Goal: Task Accomplishment & Management: Complete application form

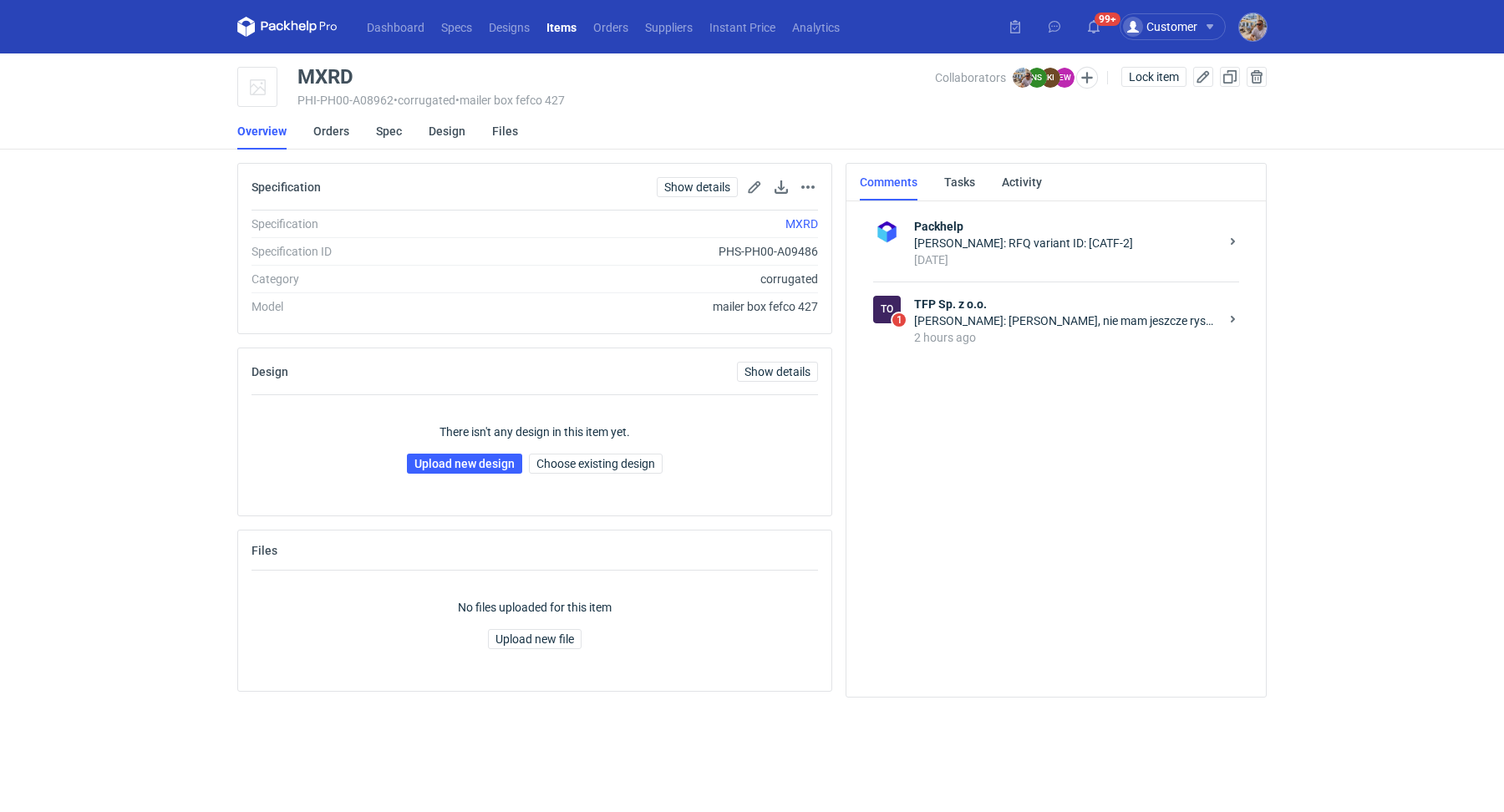
click at [1017, 321] on div "Natalia Stępak: Panie Michale, nie mam jeszcze rysunków dla Pana ale przypomnia…" at bounding box center [1067, 321] width 305 height 17
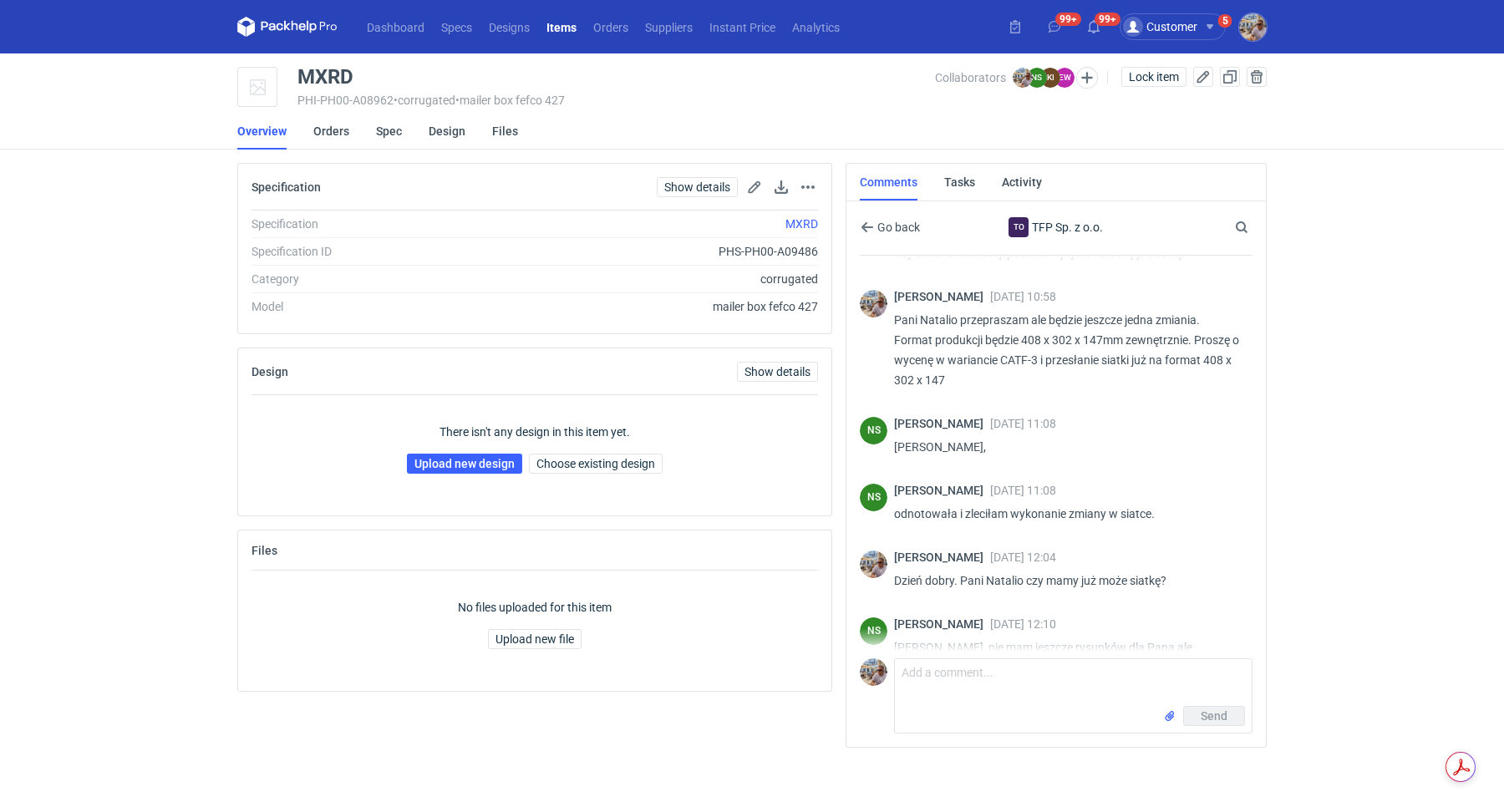
scroll to position [1611, 0]
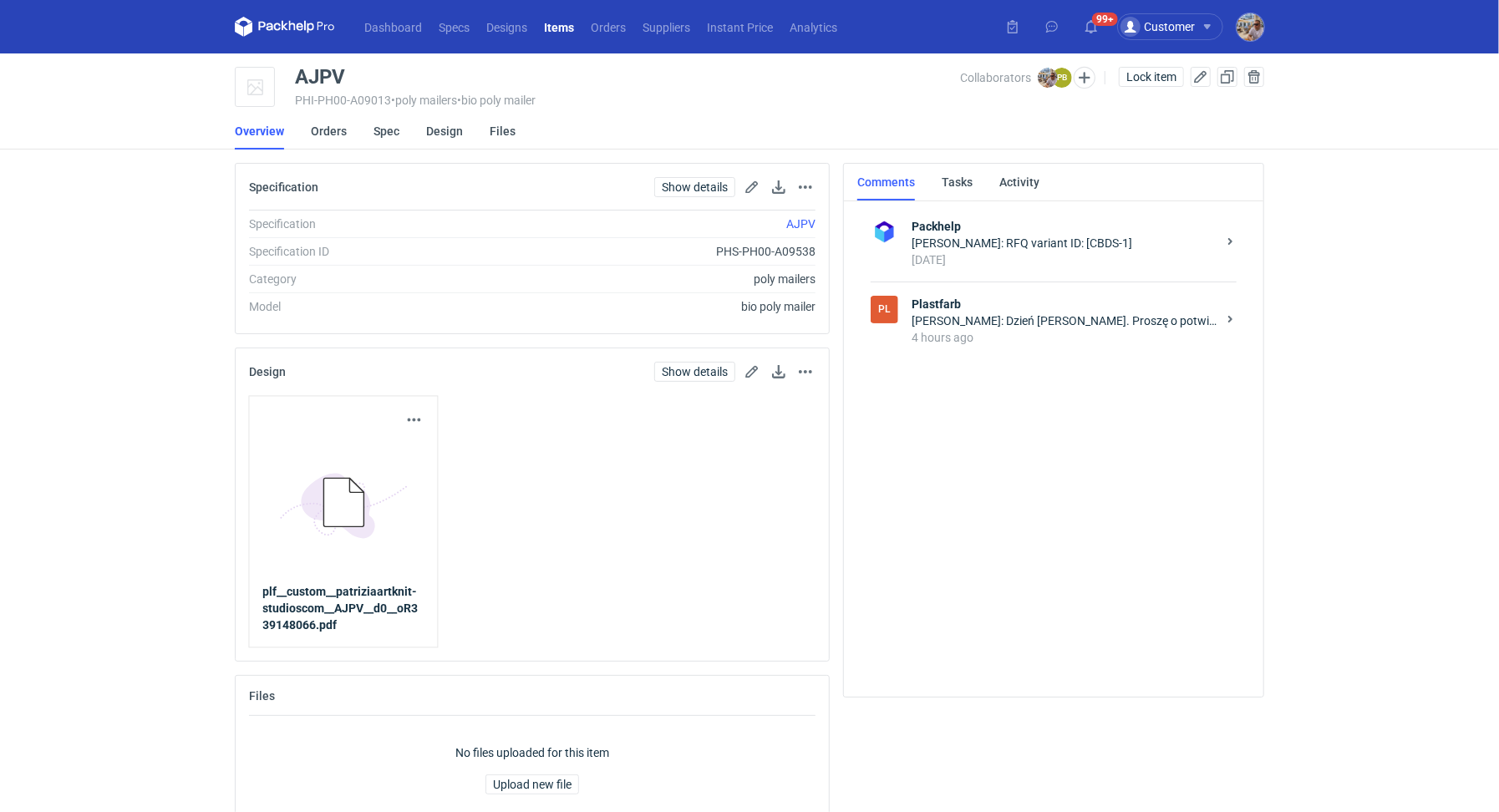
click at [1066, 330] on div "4 hours ago" at bounding box center [1065, 337] width 305 height 17
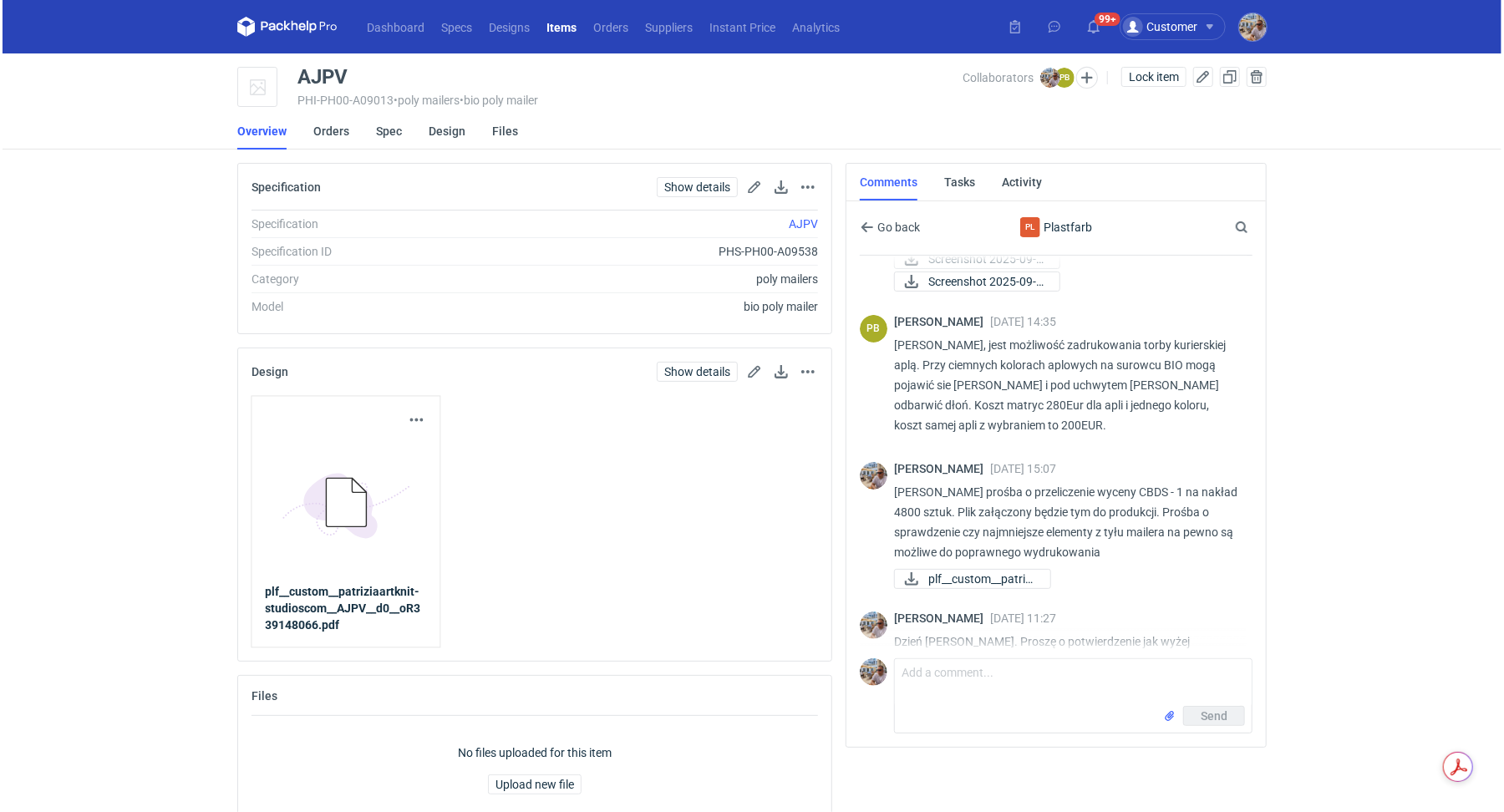
scroll to position [149, 0]
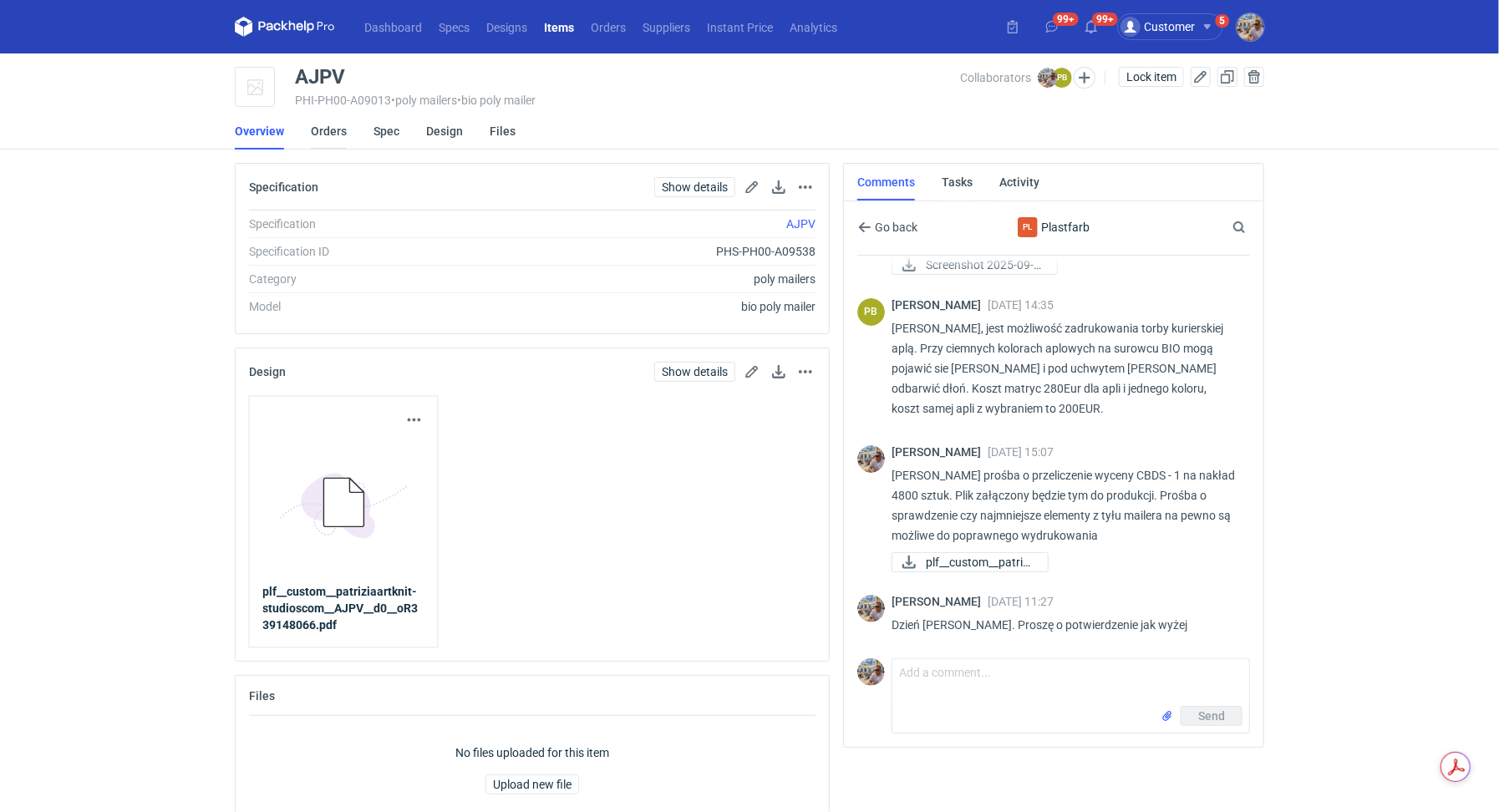
click at [338, 136] on link "Orders" at bounding box center [329, 131] width 36 height 37
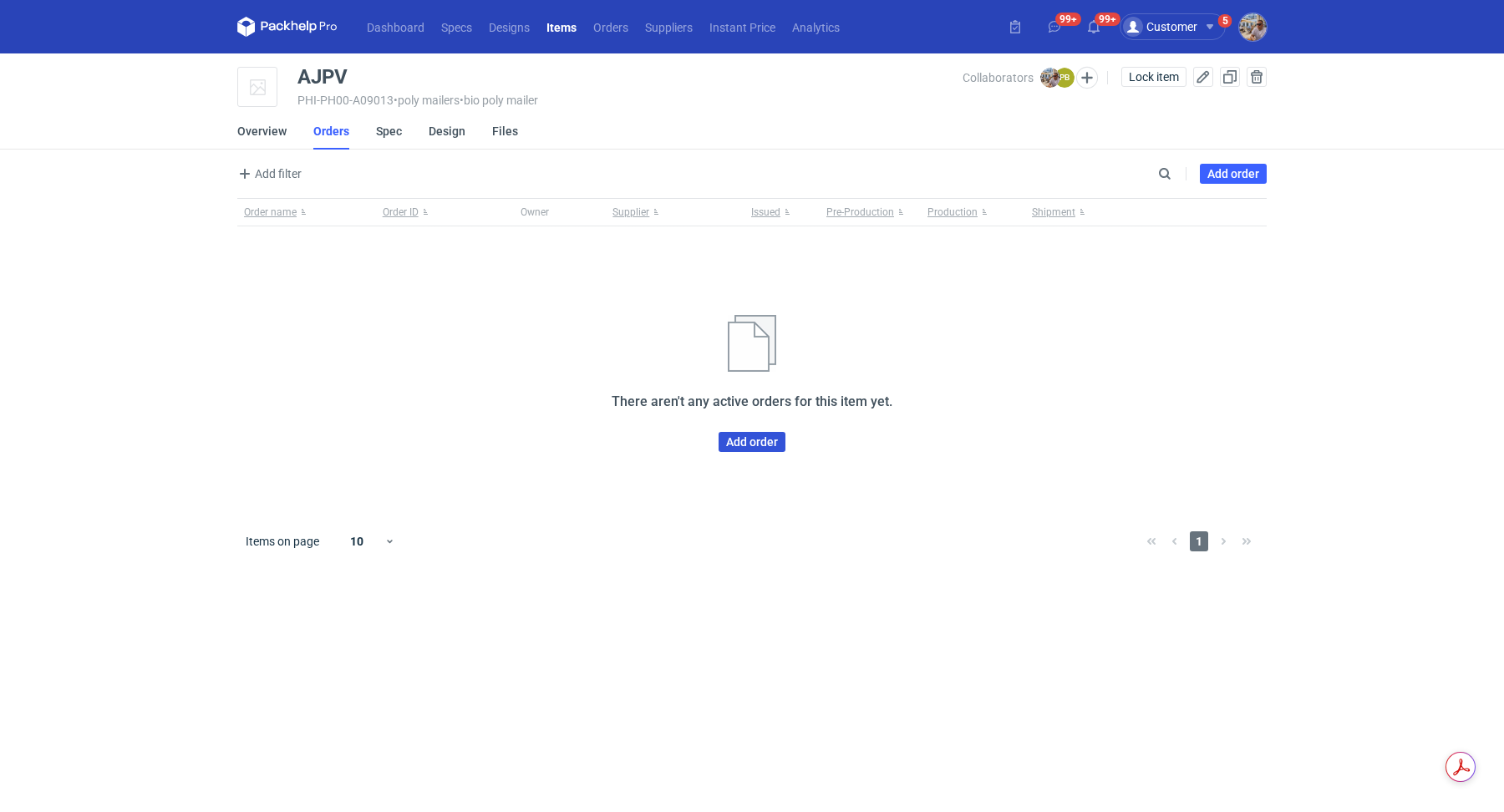
click at [758, 449] on link "Add order" at bounding box center [752, 441] width 67 height 20
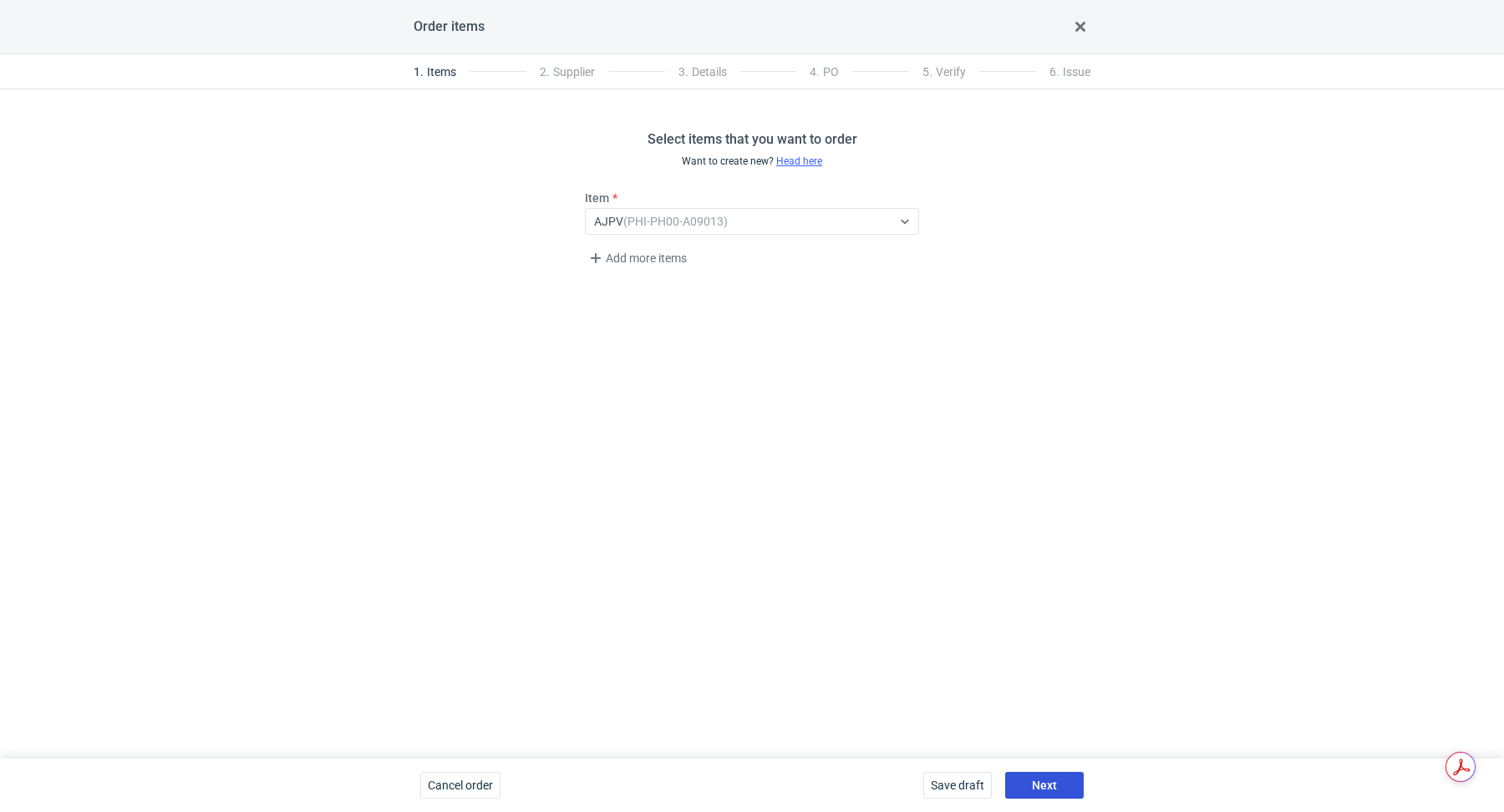
click at [1036, 777] on button "Next" at bounding box center [1044, 785] width 78 height 26
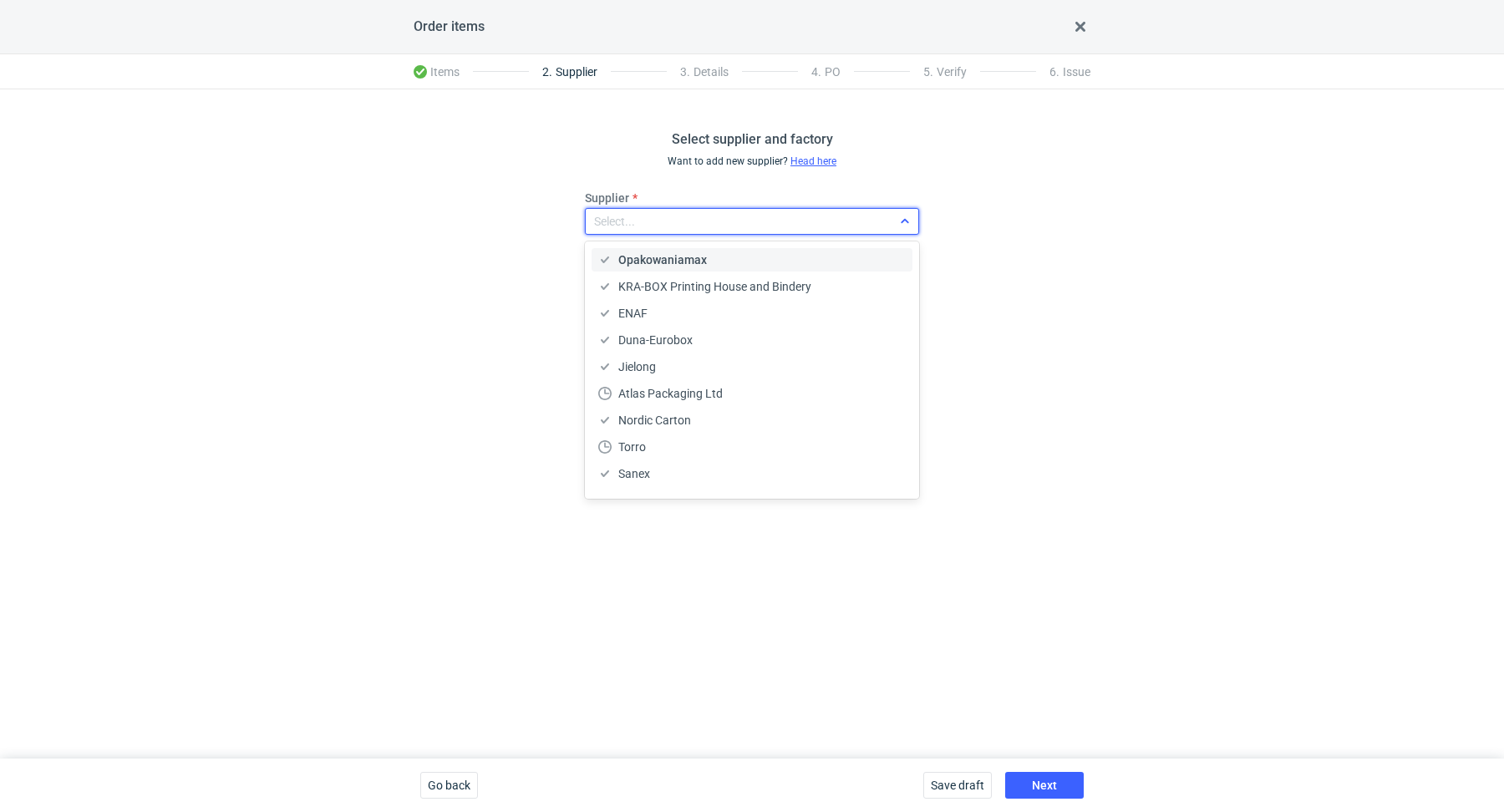
click at [693, 221] on div "Select..." at bounding box center [739, 221] width 306 height 24
type input "plas"
click at [712, 254] on div "Plastfarb" at bounding box center [752, 260] width 307 height 17
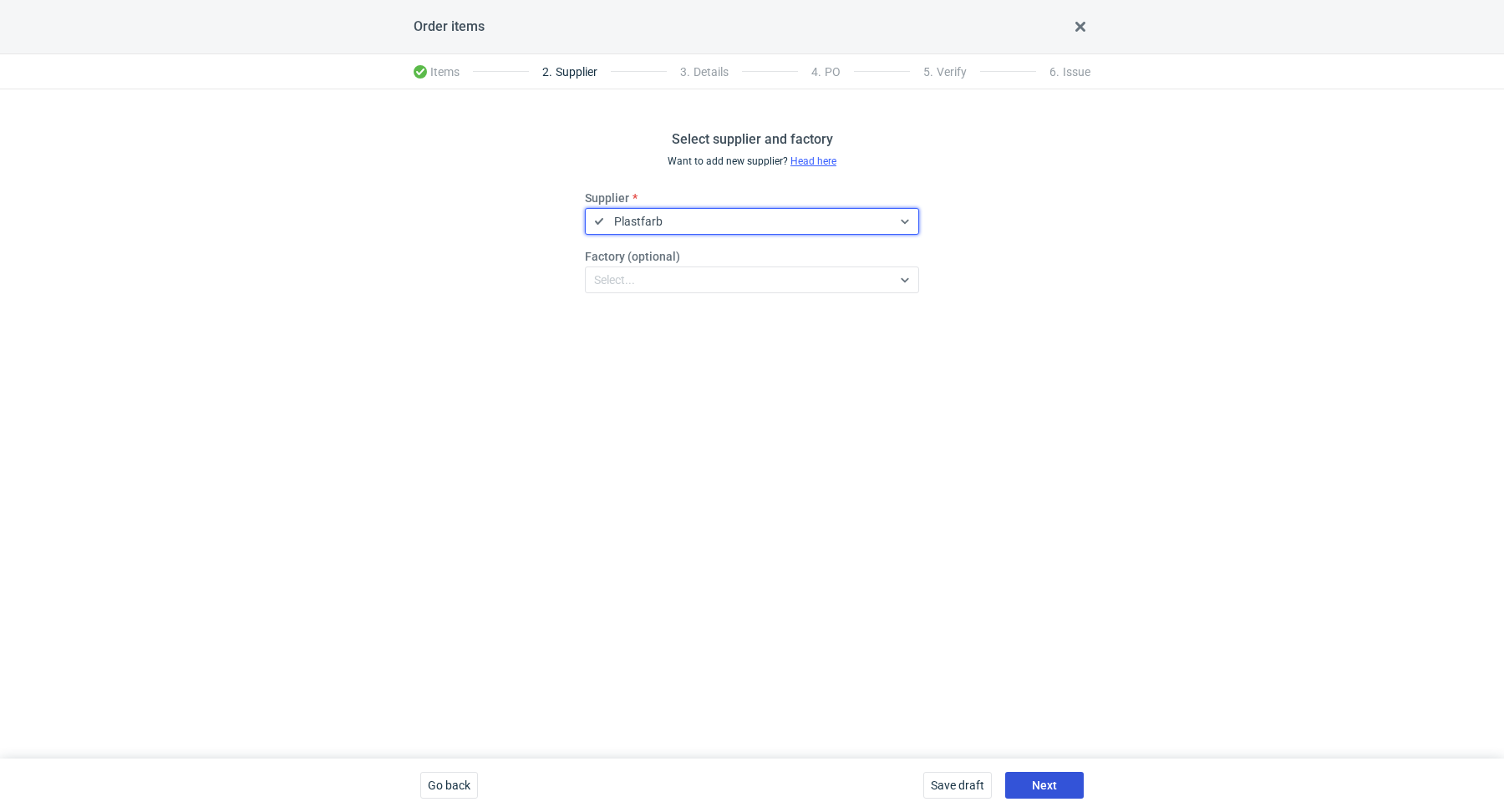
click at [1033, 777] on button "Next" at bounding box center [1044, 785] width 78 height 26
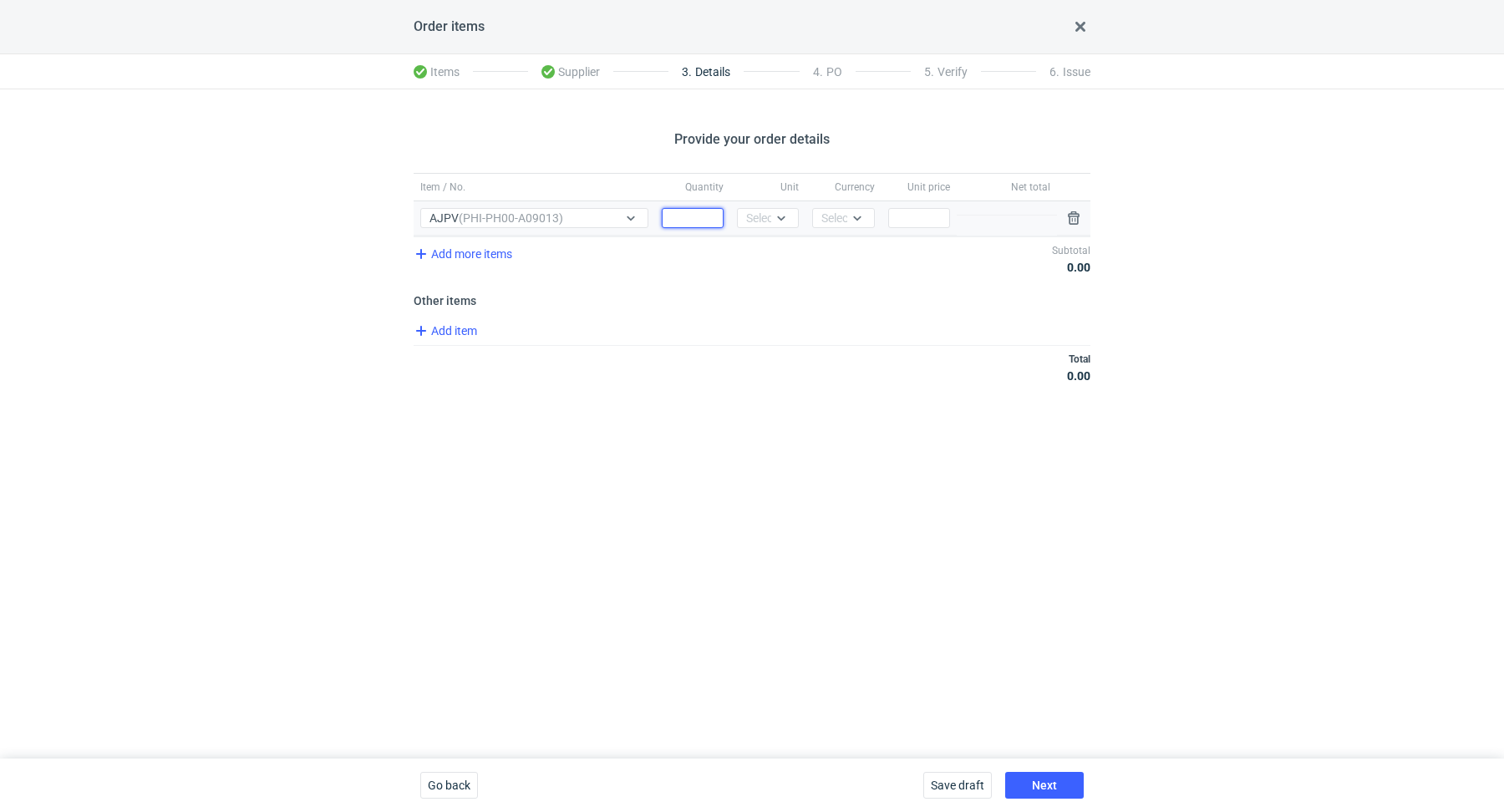
click at [690, 215] on input "Quantity" at bounding box center [693, 218] width 62 height 20
paste input "4800"
type input "4800"
click at [764, 217] on div "Select..." at bounding box center [766, 219] width 41 height 17
click at [765, 262] on div "pcs" at bounding box center [767, 252] width 48 height 24
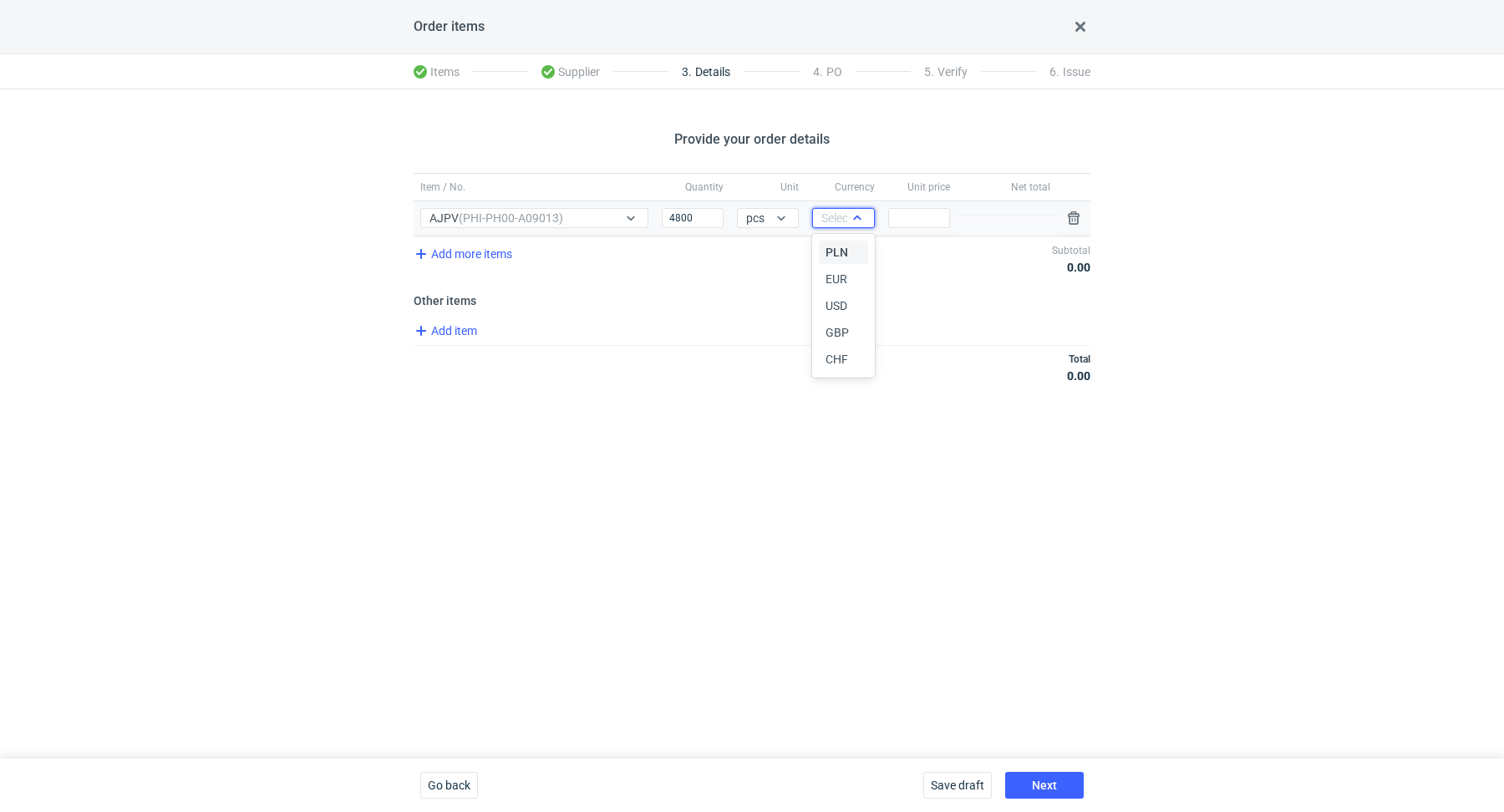
click at [829, 218] on div "Select..." at bounding box center [842, 219] width 41 height 17
click at [840, 274] on span "EUR" at bounding box center [836, 279] width 22 height 17
click at [934, 219] on input "Price" at bounding box center [920, 218] width 62 height 20
paste input "0.35"
type input "0.35"
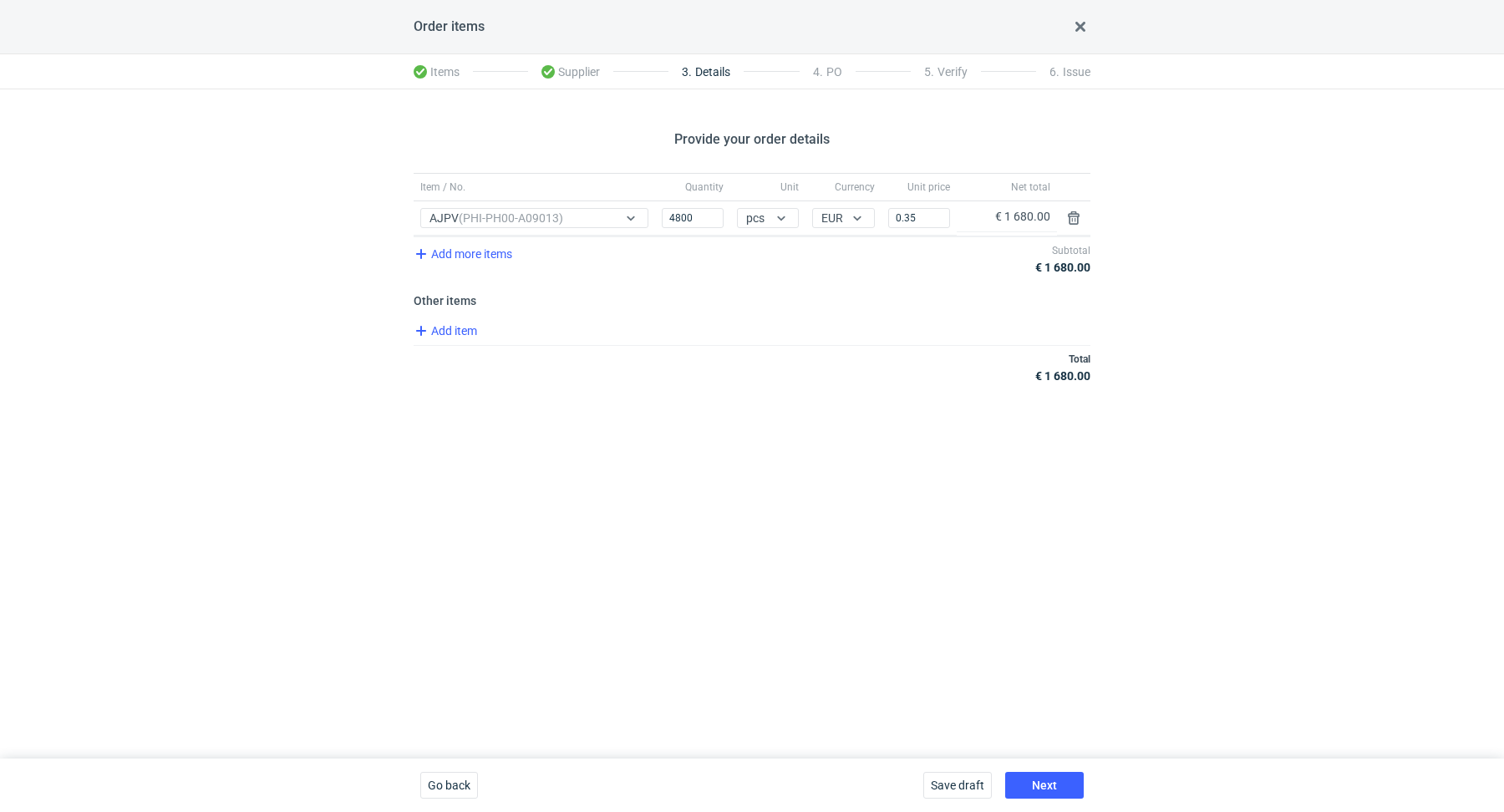
click at [480, 333] on div "Add item" at bounding box center [750, 333] width 680 height 24
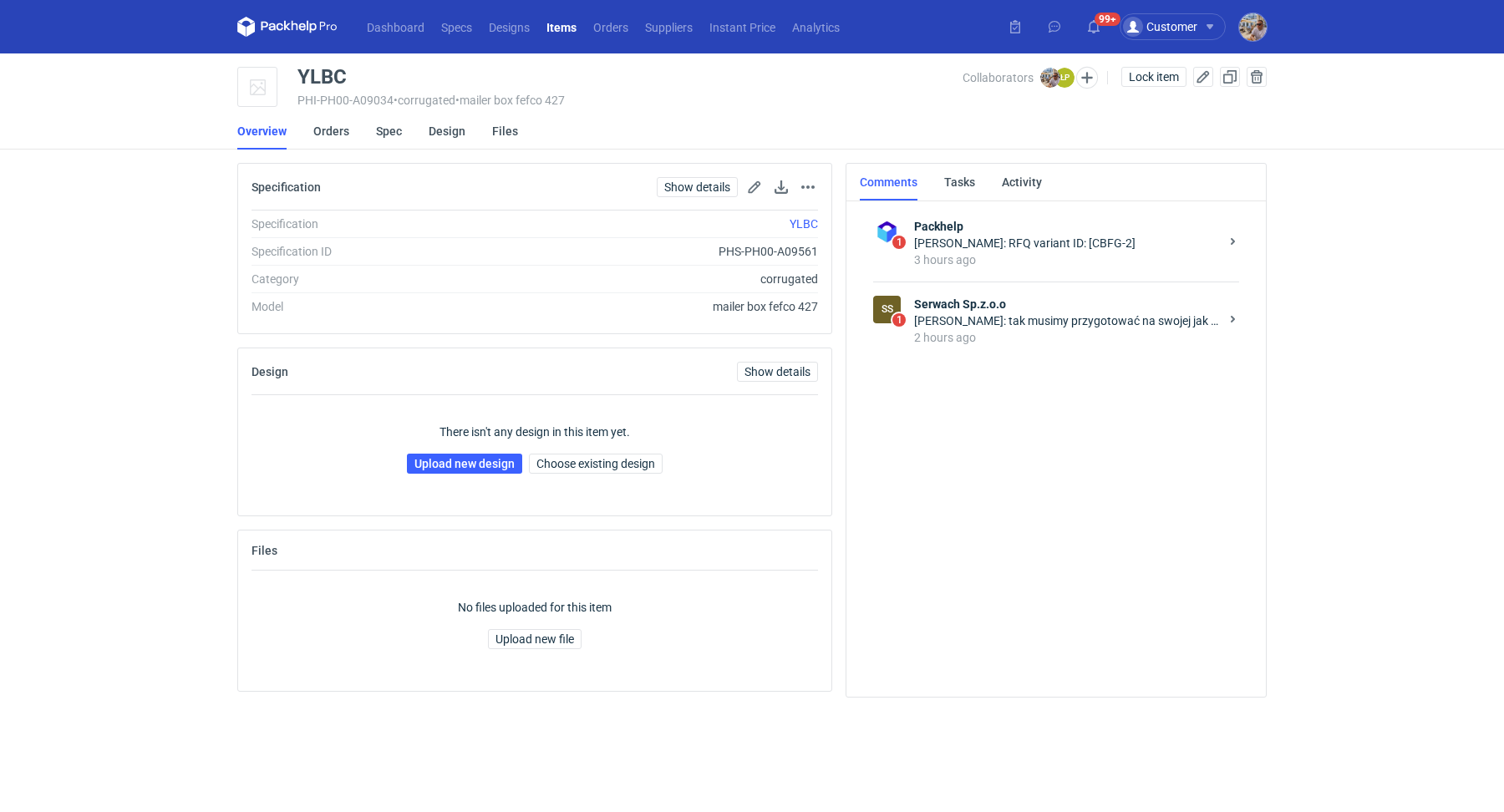
click at [1124, 313] on div "[PERSON_NAME]: tak musimy przygotować na swojej jak zwykle, wysyłam do grafika …" at bounding box center [1067, 321] width 305 height 17
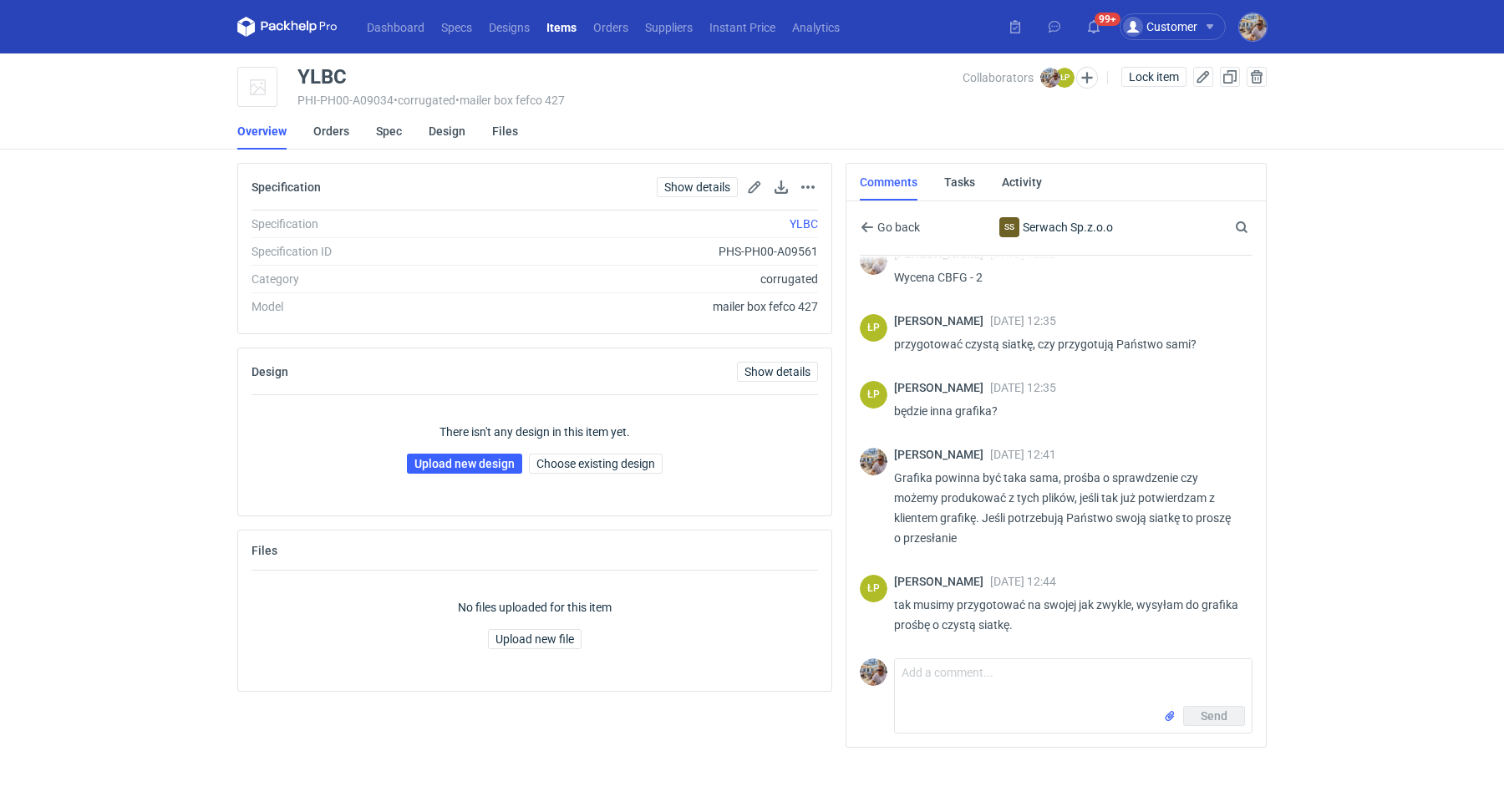
scroll to position [155, 0]
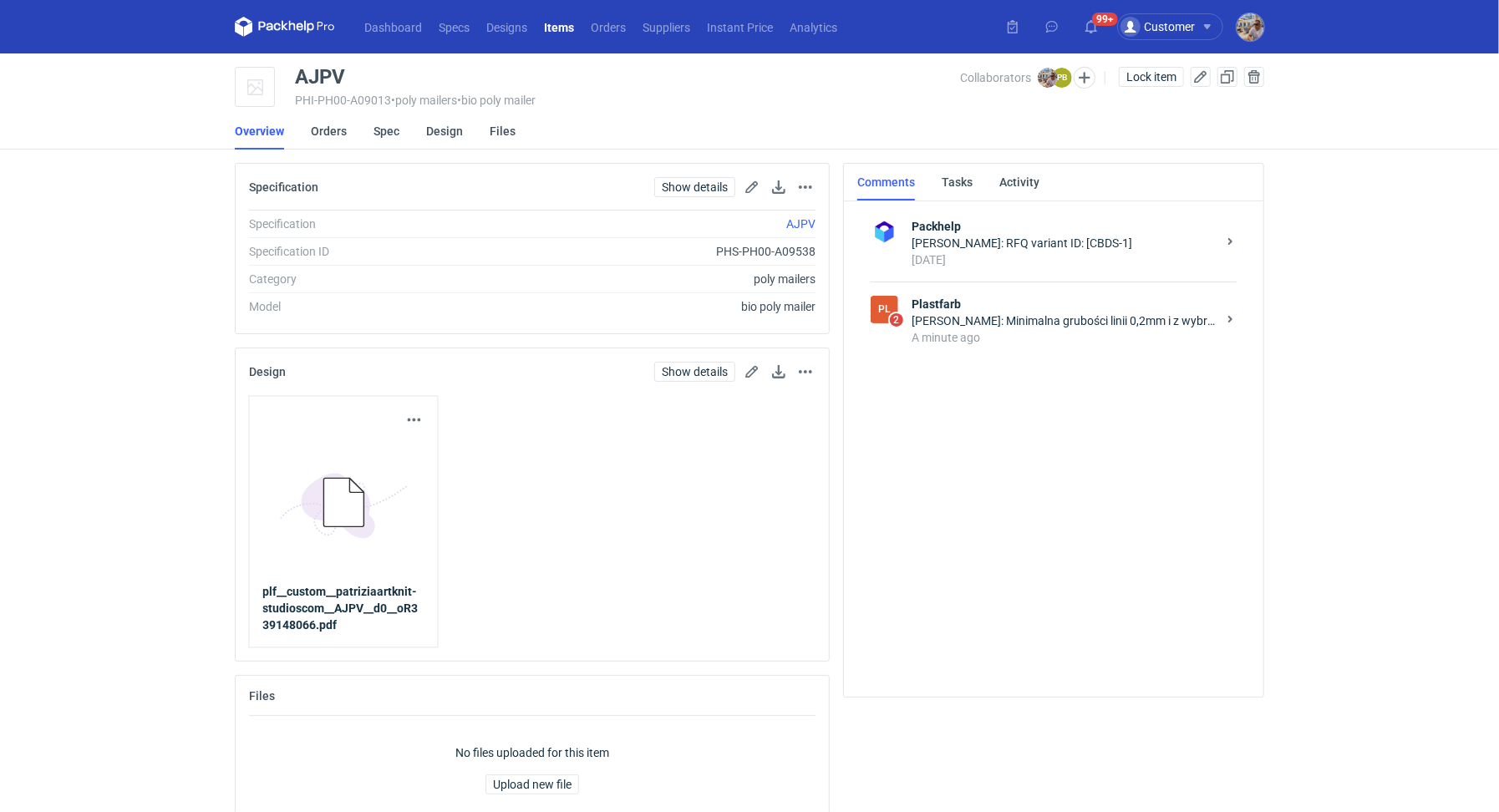
click at [978, 325] on div "Piotr Bożek: Minimalna grubości linii 0,2mm i z wybrania 0,3mm." at bounding box center [1065, 321] width 305 height 17
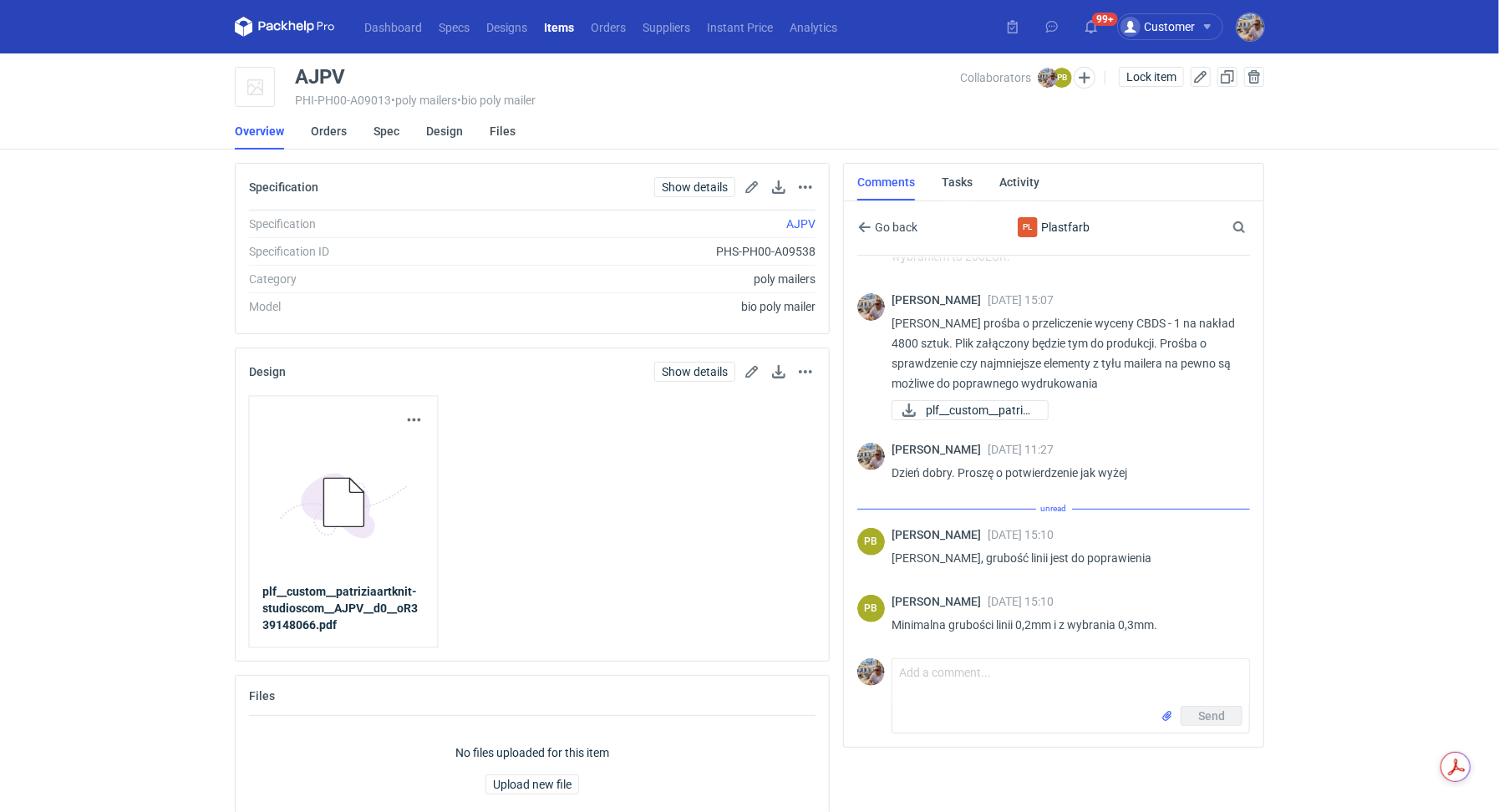
scroll to position [283, 0]
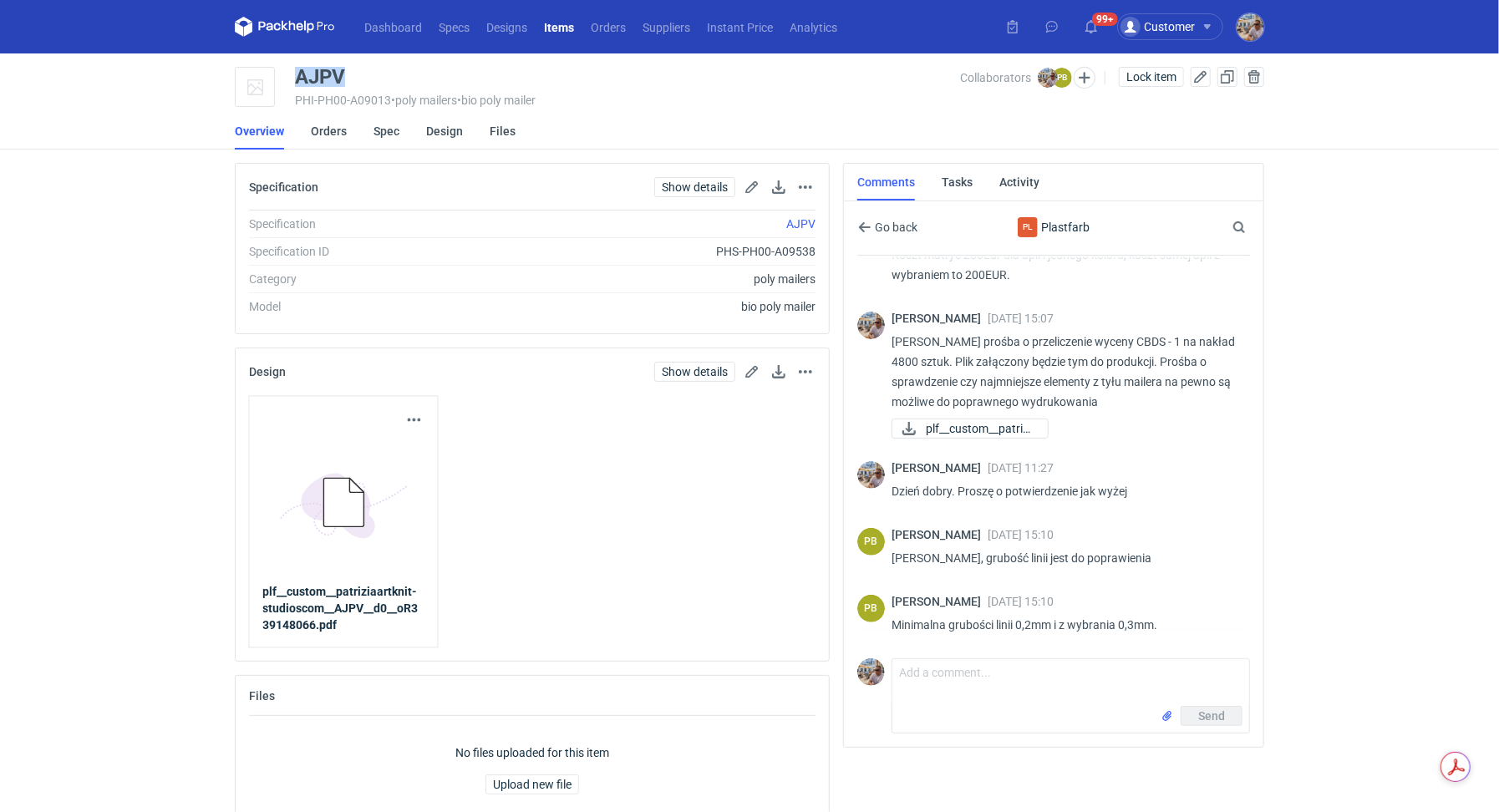
drag, startPoint x: 387, startPoint y: 81, endPoint x: 296, endPoint y: 78, distance: 91.0
click at [296, 78] on div "AJPV" at bounding box center [627, 76] width 665 height 20
copy div "AJPV"
drag, startPoint x: 969, startPoint y: 558, endPoint x: 1135, endPoint y: 559, distance: 166.0
click at [1135, 559] on p "Panie Michale, grubość linii jest do poprawienia" at bounding box center [1064, 558] width 345 height 20
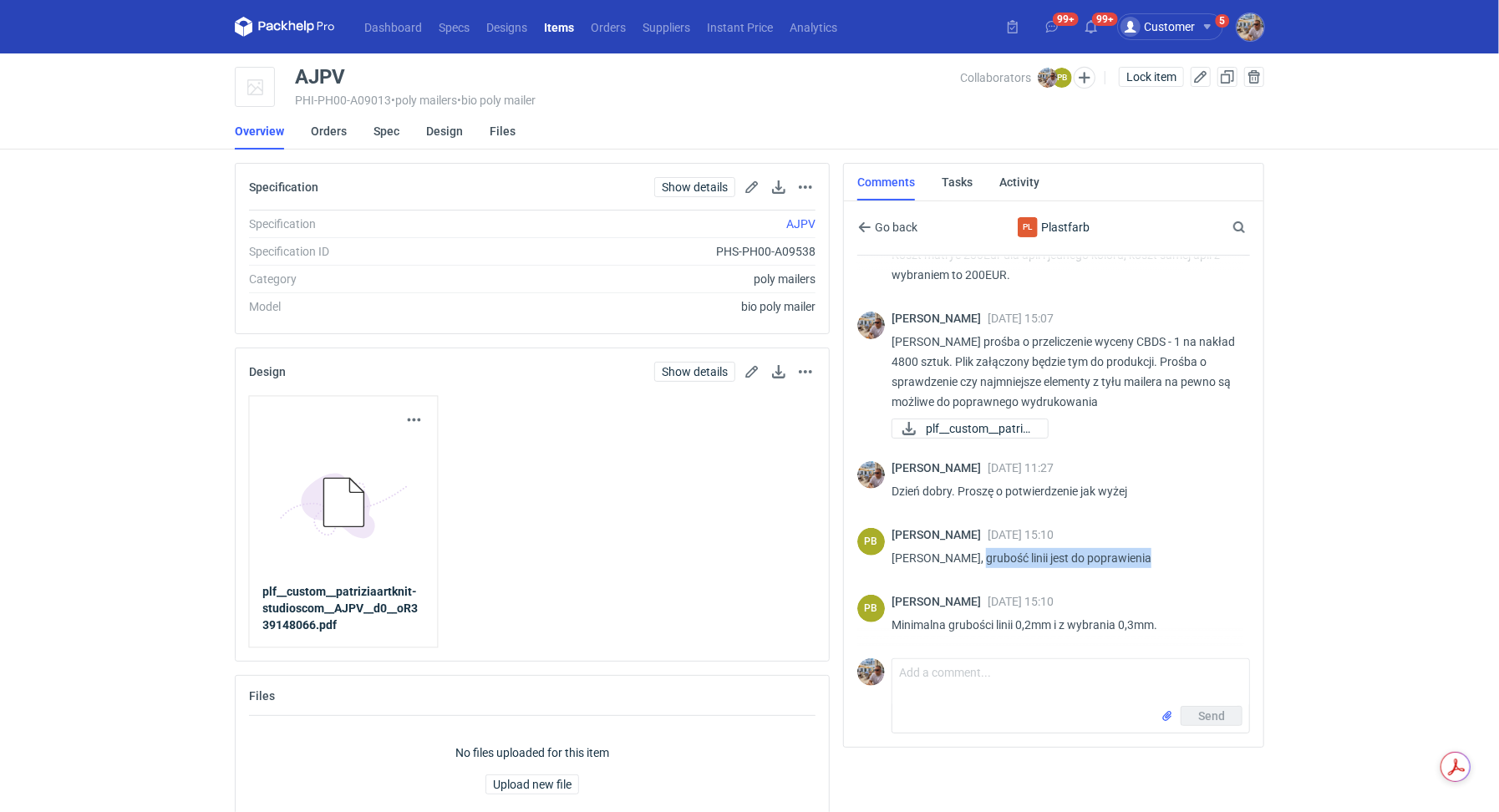
copy p "grubość linii jest do poprawienia"
drag, startPoint x: 893, startPoint y: 624, endPoint x: 1158, endPoint y: 623, distance: 265.0
click at [1158, 623] on p "Minimalna grubości linii 0,2mm i z wybrania 0,3mm." at bounding box center [1064, 625] width 345 height 20
copy p "Minimalna grubości linii 0,2mm i z wybrania 0,3mm."
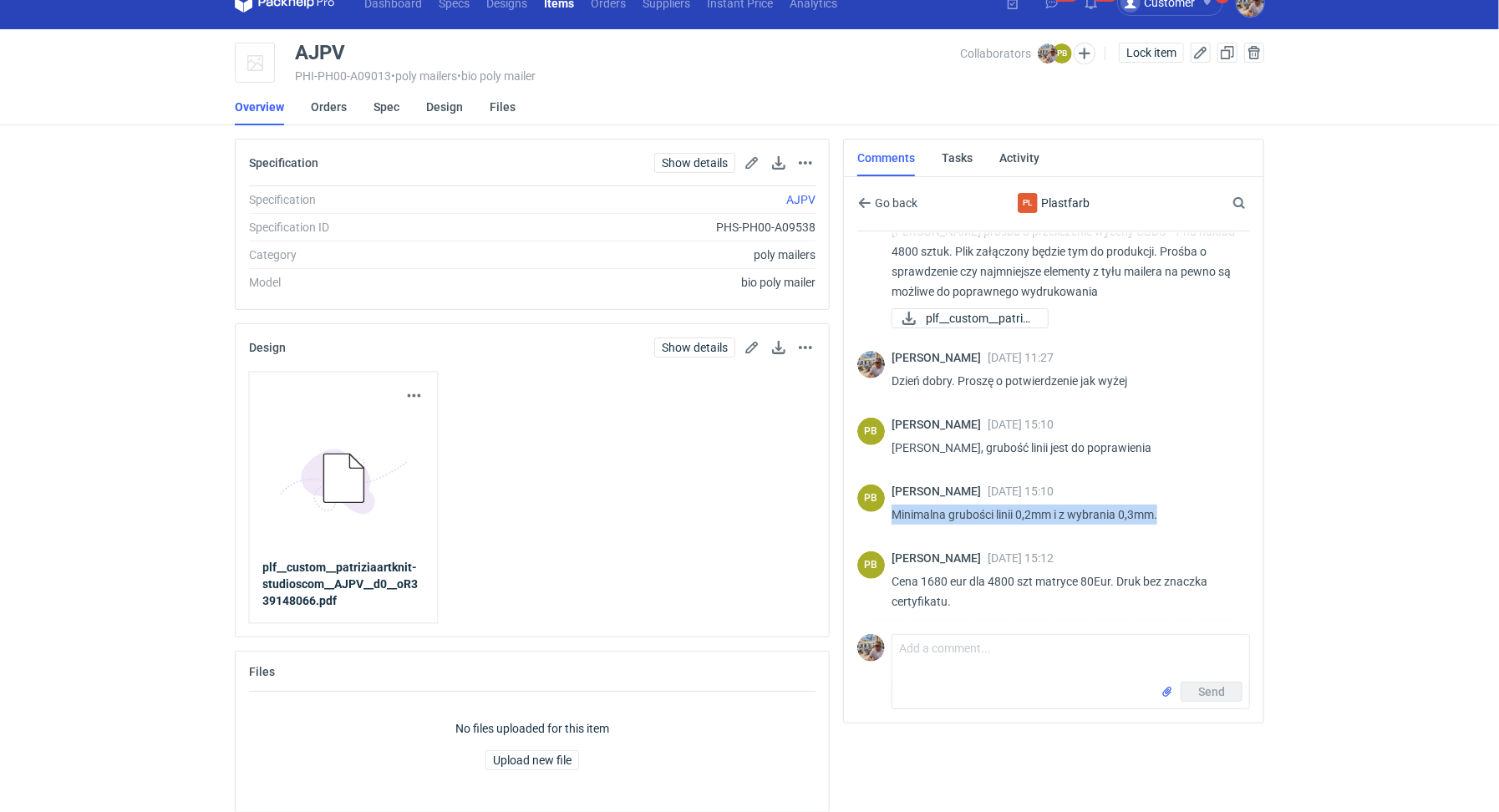
scroll to position [0, 0]
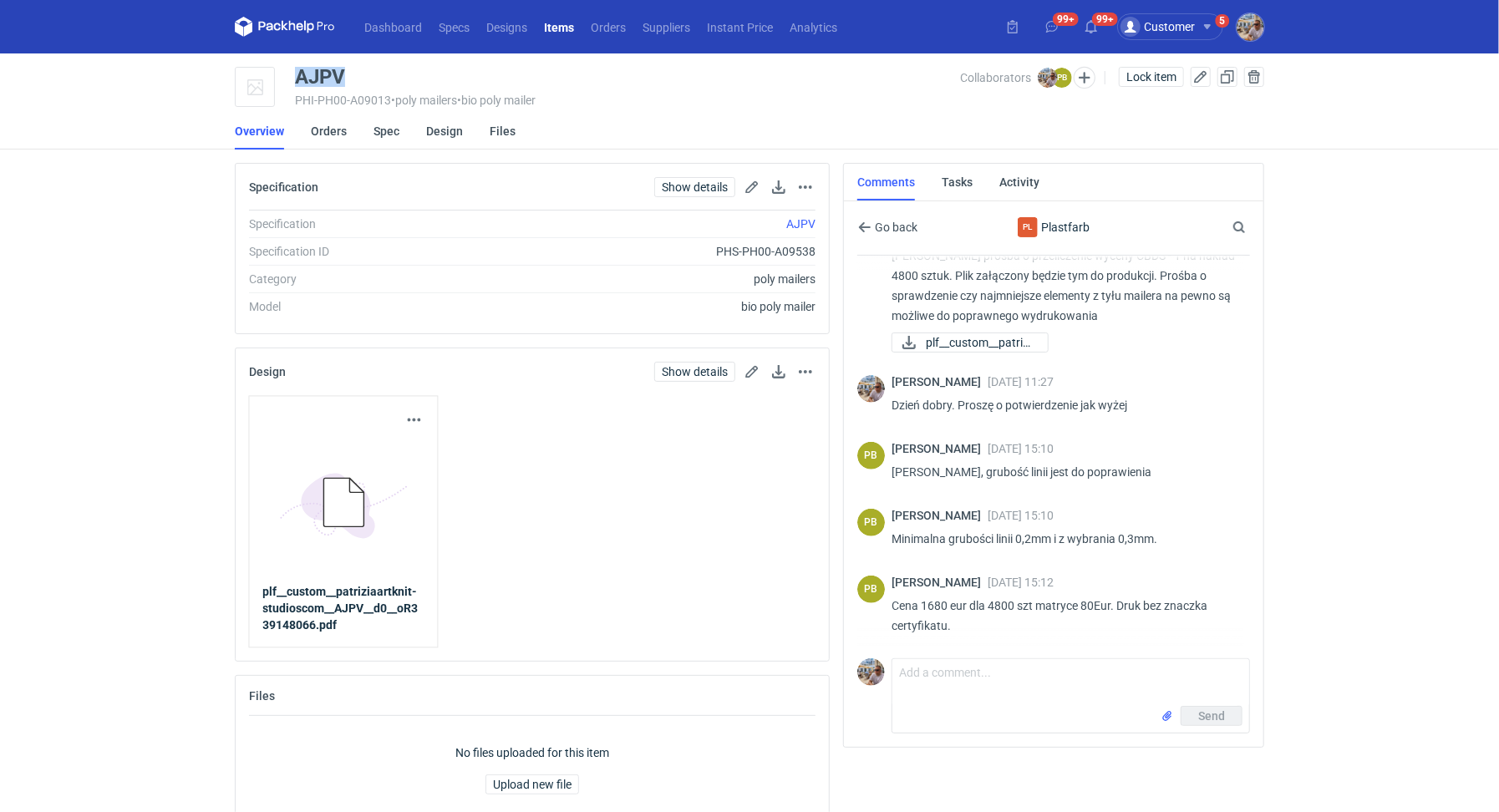
drag, startPoint x: 354, startPoint y: 71, endPoint x: 285, endPoint y: 72, distance: 69.0
click at [285, 72] on div "AJPV PHI-PH00-A09013 • poly mailers • bio poly mailer Collaborators Michał Pala…" at bounding box center [749, 88] width 1030 height 41
copy div "AJPV"
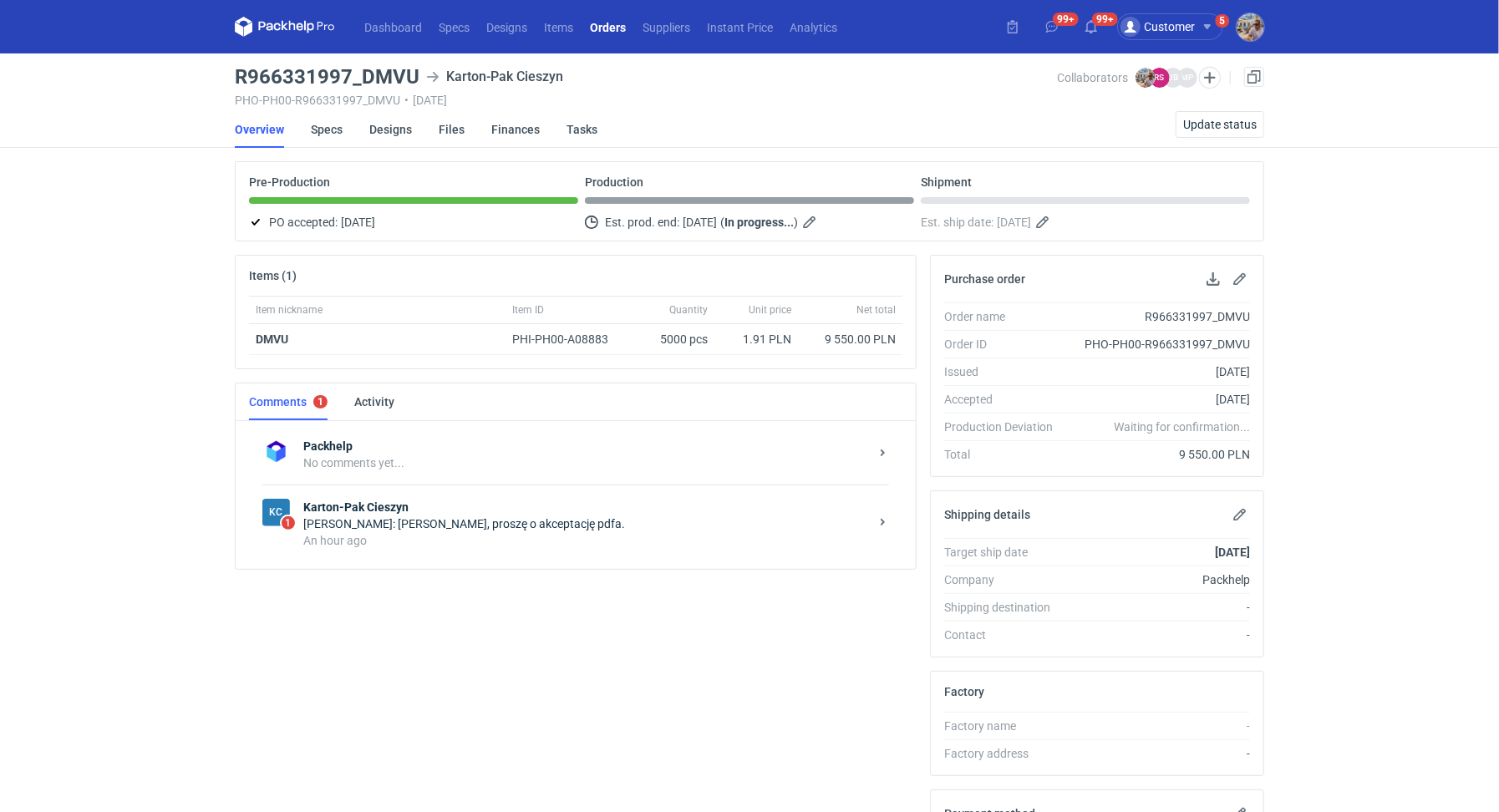
click at [416, 503] on strong "Karton-Pak Cieszyn" at bounding box center [586, 507] width 565 height 17
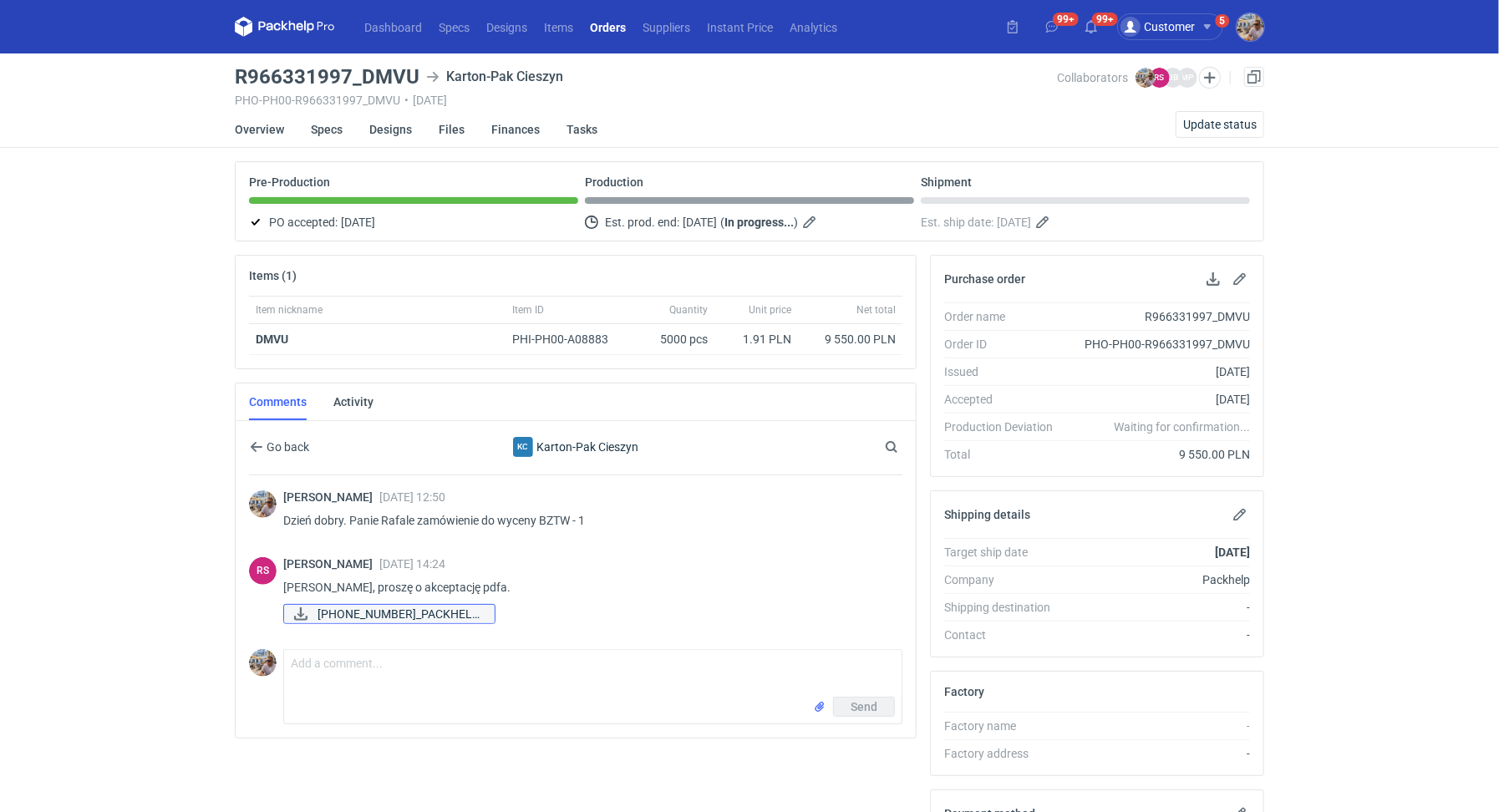
click at [413, 605] on span "09-050 2025_PACKHELP..." at bounding box center [399, 614] width 164 height 19
drag, startPoint x: 362, startPoint y: 73, endPoint x: 413, endPoint y: 83, distance: 52.0
click at [413, 83] on h3 "R966331997_DMVU" at bounding box center [327, 76] width 185 height 20
copy h3 "DMVU"
click at [387, 673] on textarea "Comment message" at bounding box center [593, 674] width 617 height 47
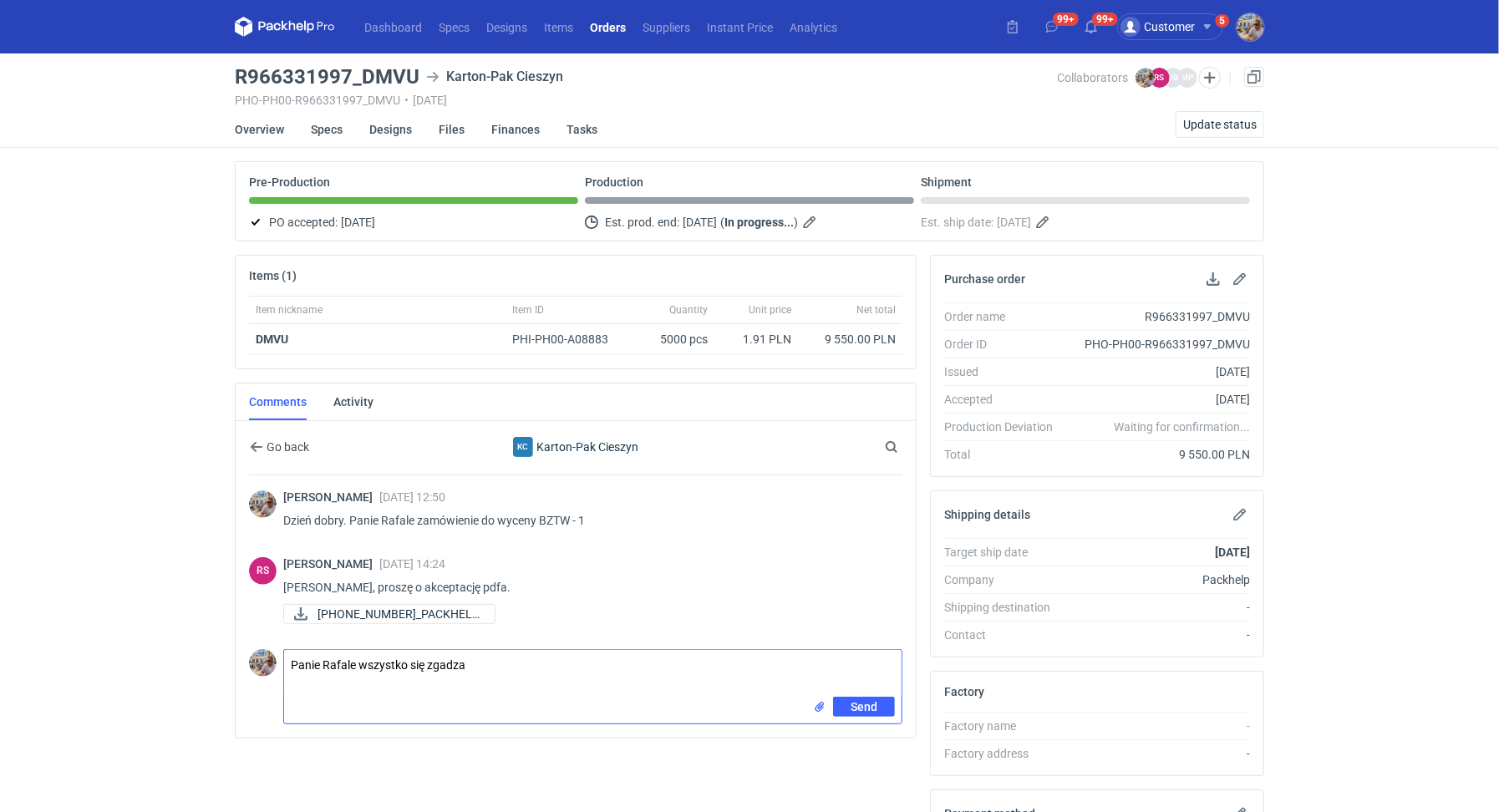
type textarea "Panie Rafale wszystko się zgadza"
